Goal: Transaction & Acquisition: Purchase product/service

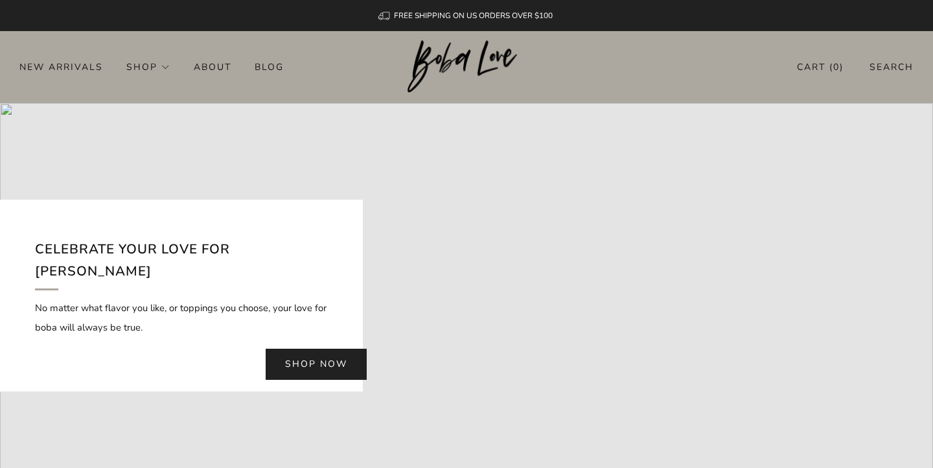
click at [291, 356] on link "Shop now" at bounding box center [316, 363] width 101 height 31
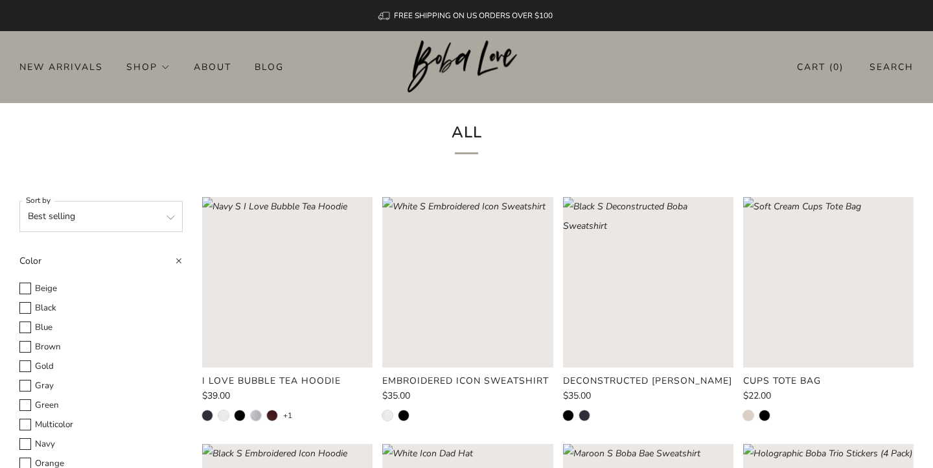
scroll to position [106, 0]
